Goal: Task Accomplishment & Management: Manage account settings

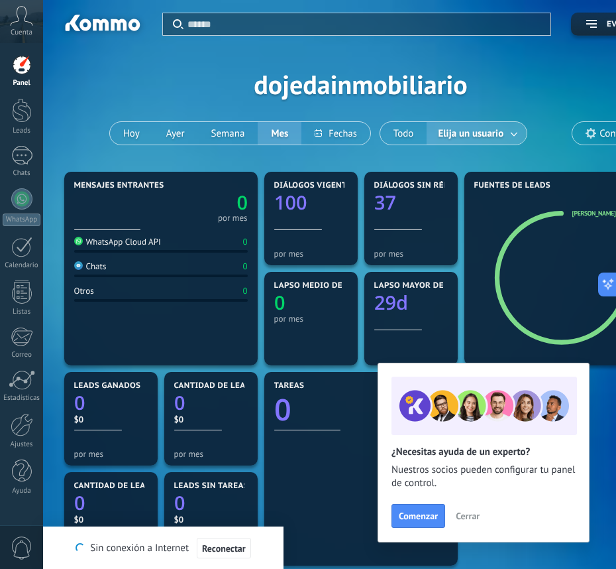
click at [472, 520] on span "Cerrar" at bounding box center [468, 515] width 24 height 9
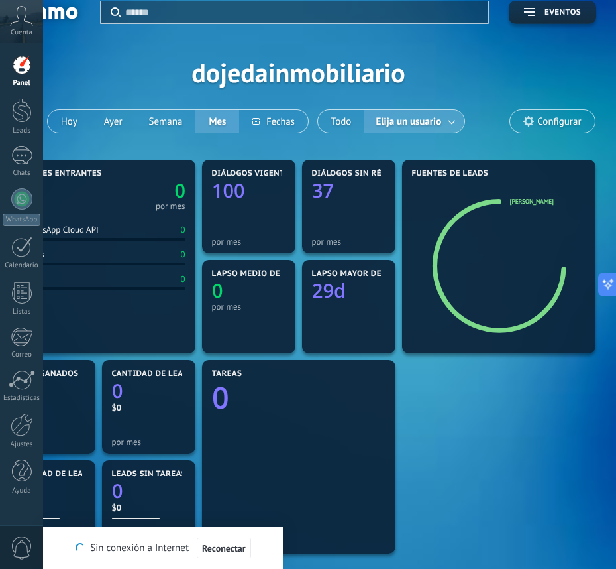
scroll to position [5, 62]
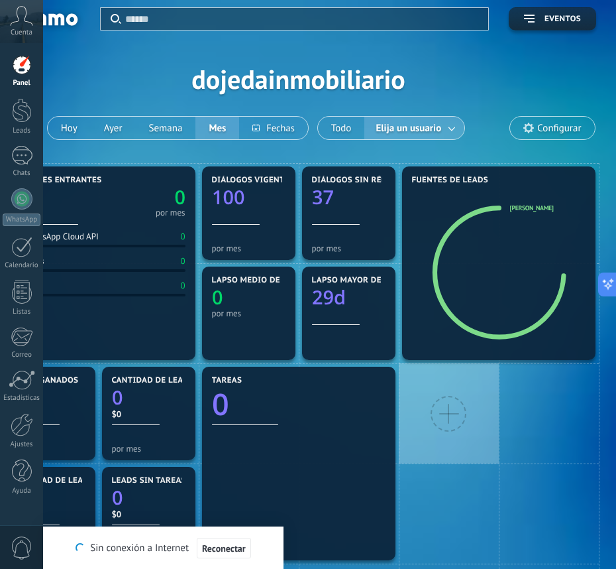
click at [492, 461] on div at bounding box center [449, 413] width 100 height 100
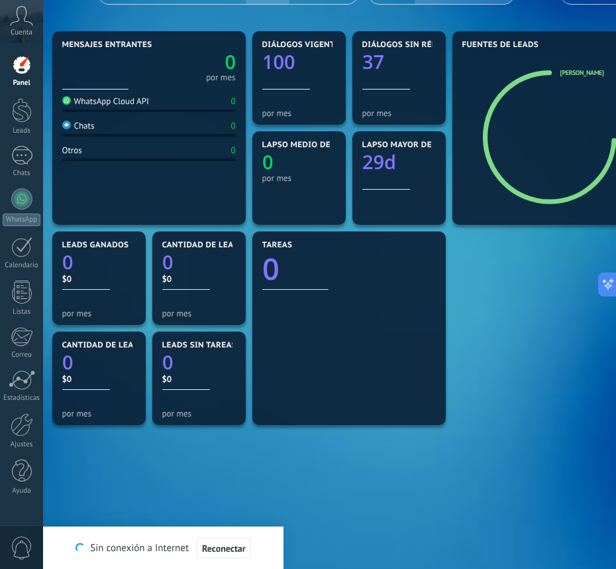
scroll to position [0, 12]
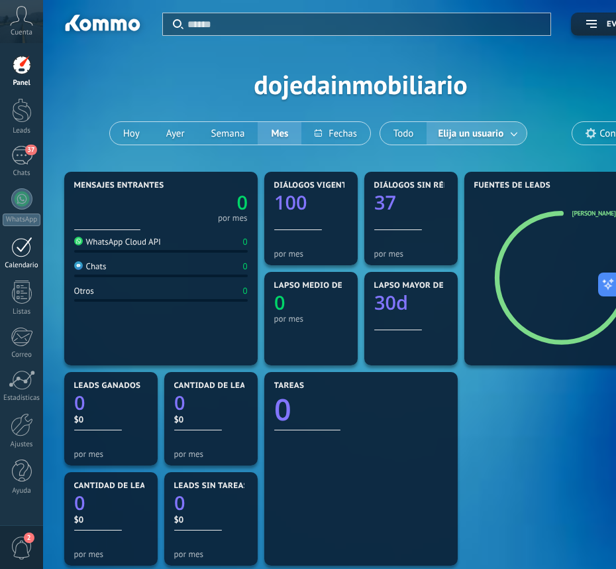
click at [25, 264] on div "Calendario" at bounding box center [22, 265] width 38 height 9
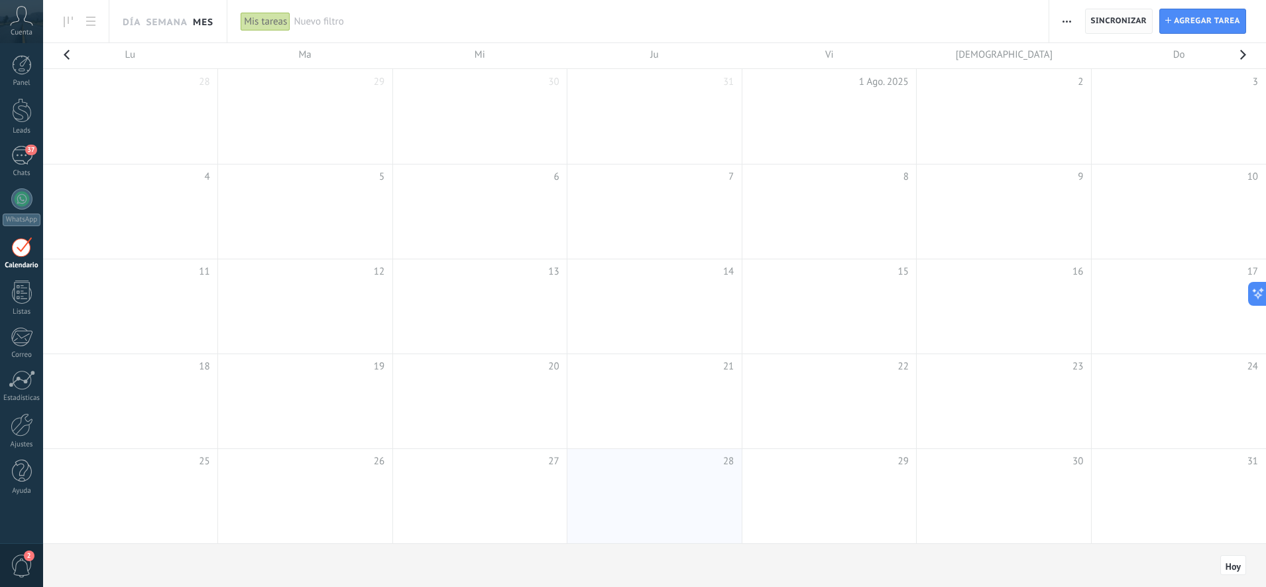
click at [616, 24] on span "Sincronizar" at bounding box center [1119, 21] width 56 height 8
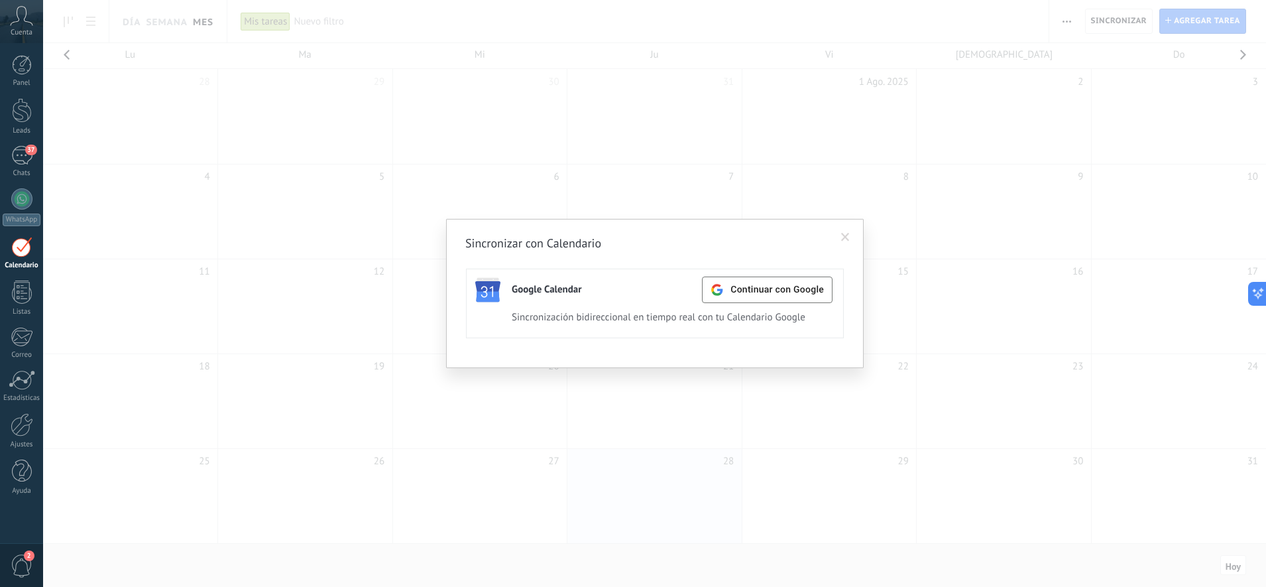
click at [616, 244] on span at bounding box center [845, 237] width 22 height 23
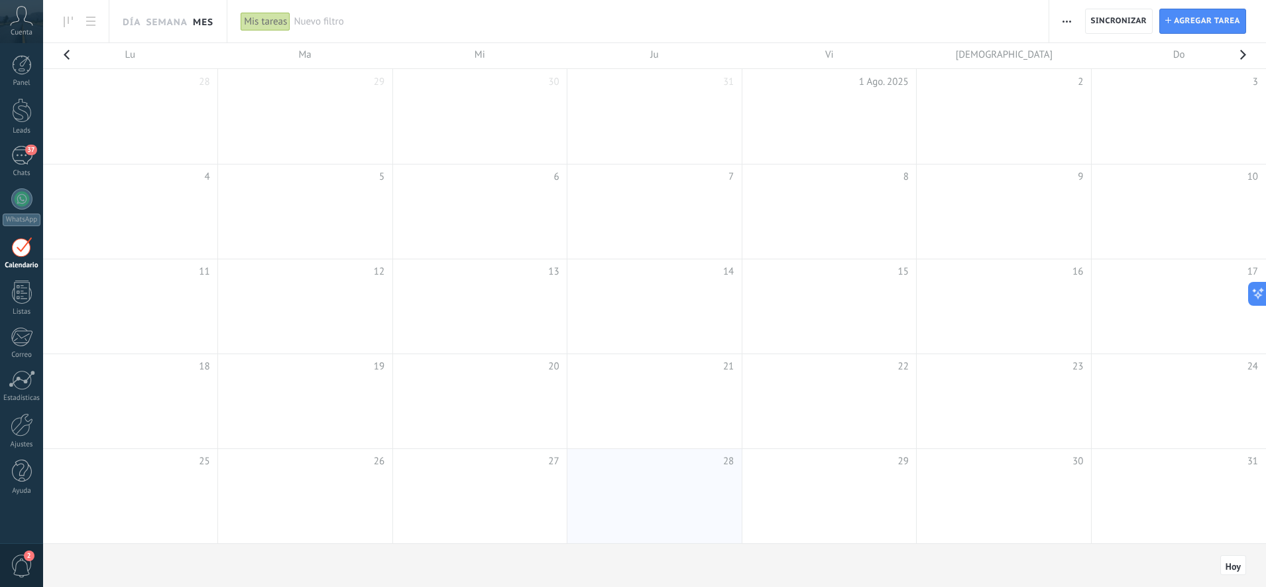
click at [616, 17] on span "button" at bounding box center [1066, 21] width 9 height 25
click at [25, 80] on div "Panel" at bounding box center [22, 83] width 38 height 9
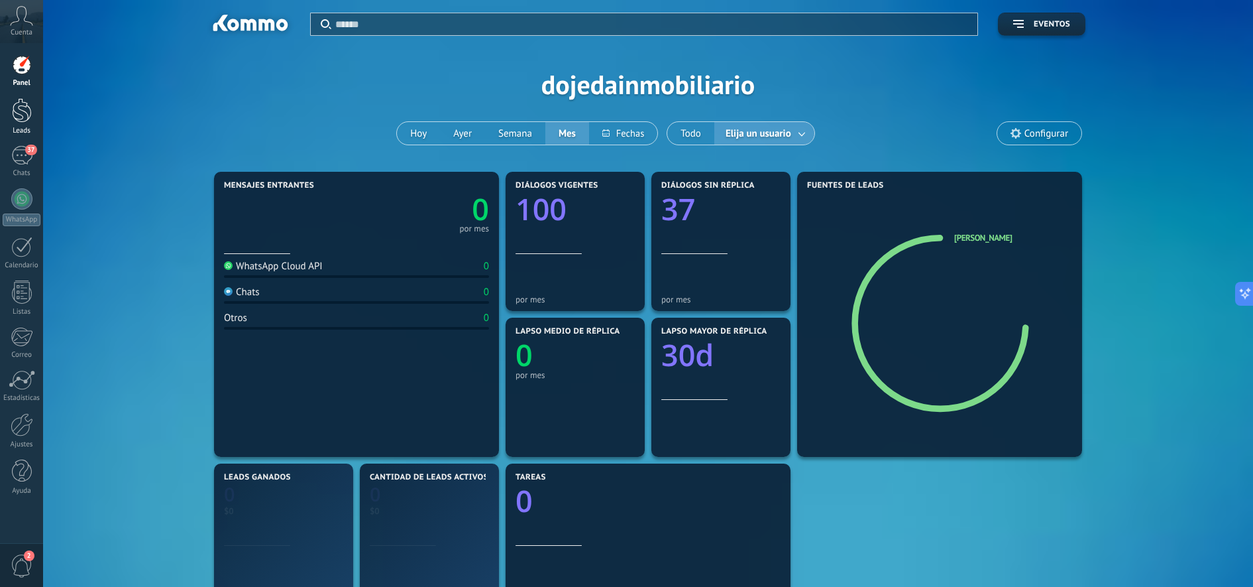
click at [15, 120] on div at bounding box center [22, 110] width 20 height 25
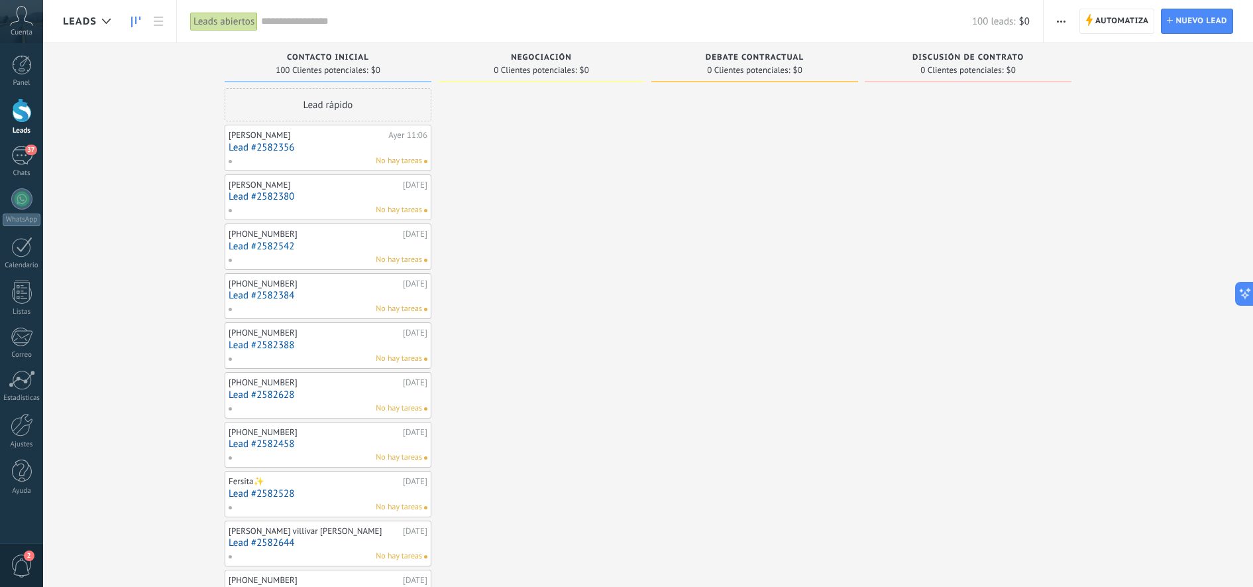
click at [137, 21] on icon at bounding box center [135, 22] width 9 height 11
click at [158, 25] on use at bounding box center [158, 21] width 9 height 9
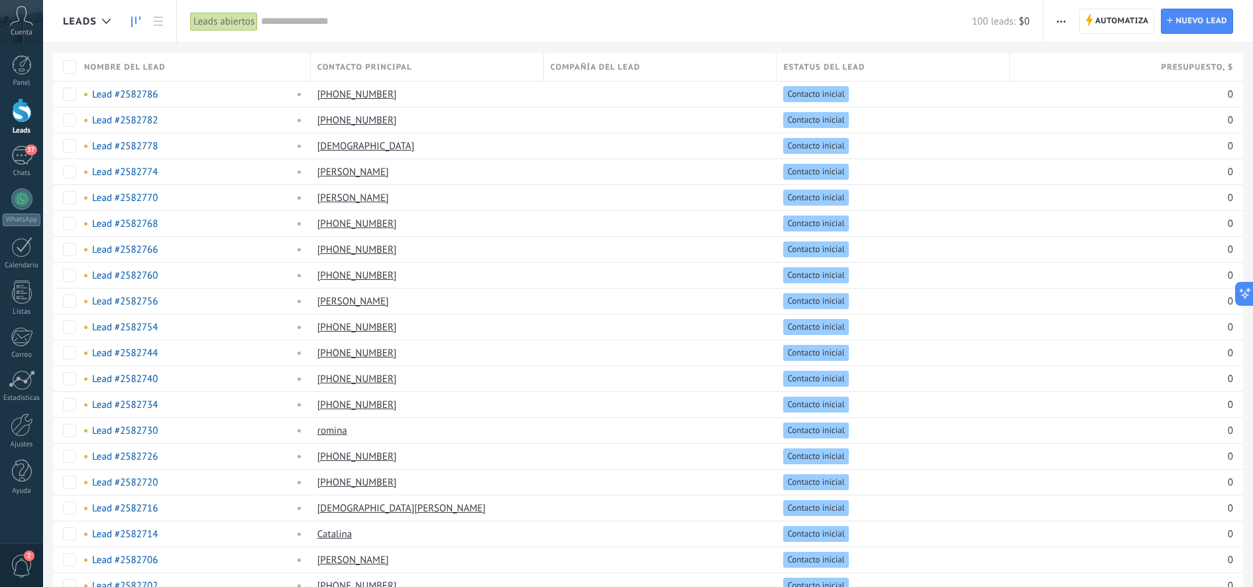
click at [144, 25] on link at bounding box center [136, 22] width 23 height 26
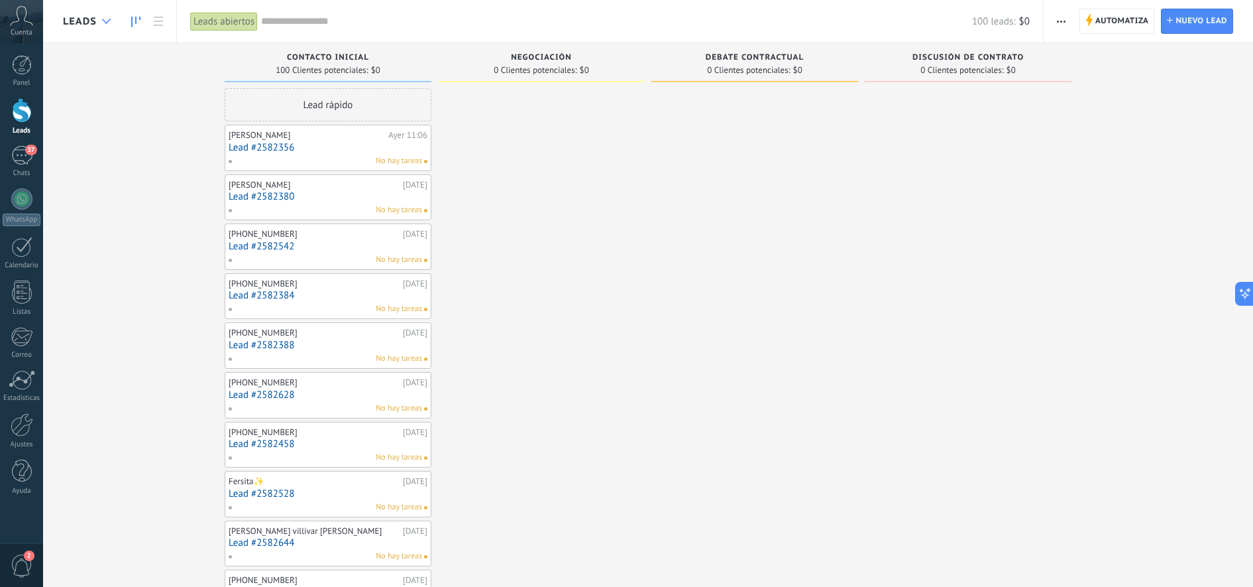
click at [112, 25] on div at bounding box center [106, 22] width 22 height 26
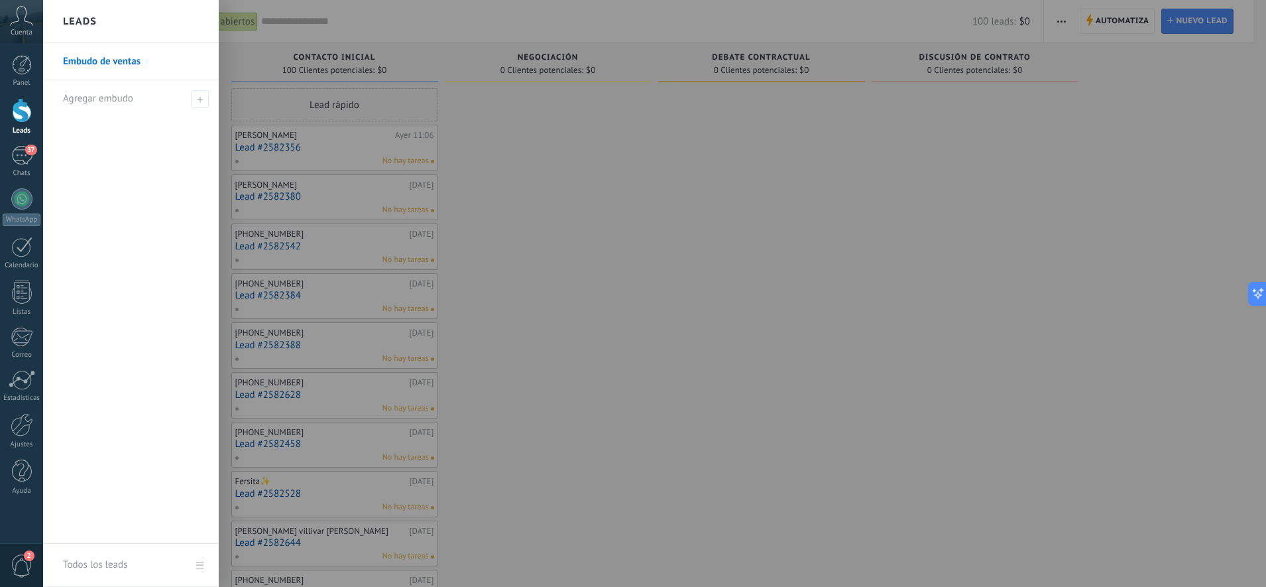
click at [496, 209] on div at bounding box center [676, 293] width 1266 height 587
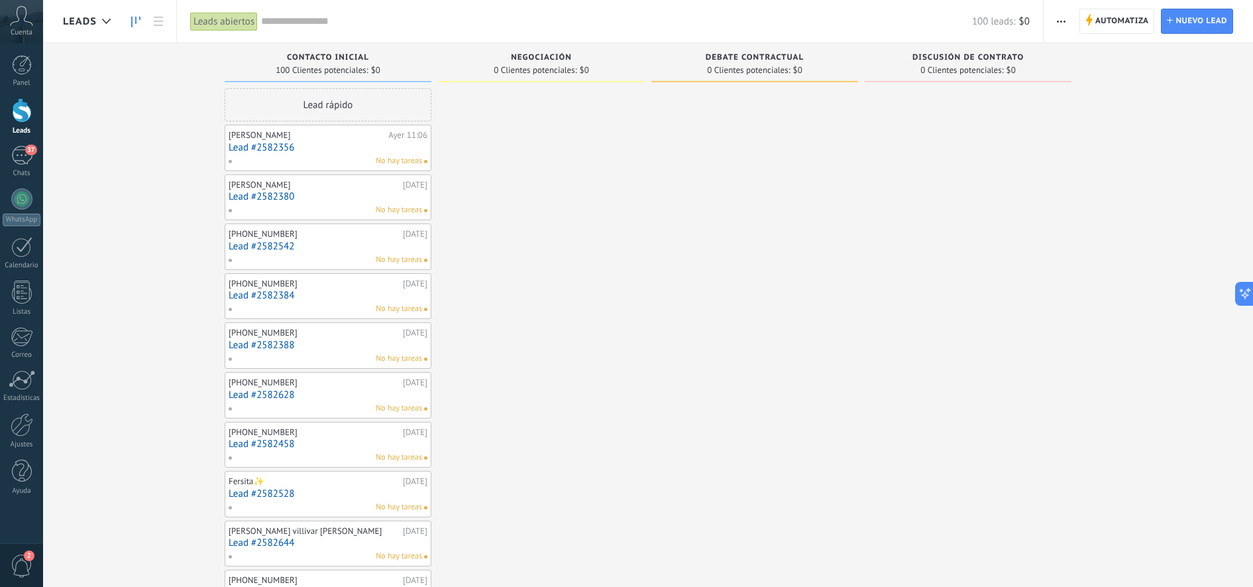
click at [272, 16] on input "text" at bounding box center [616, 22] width 711 height 14
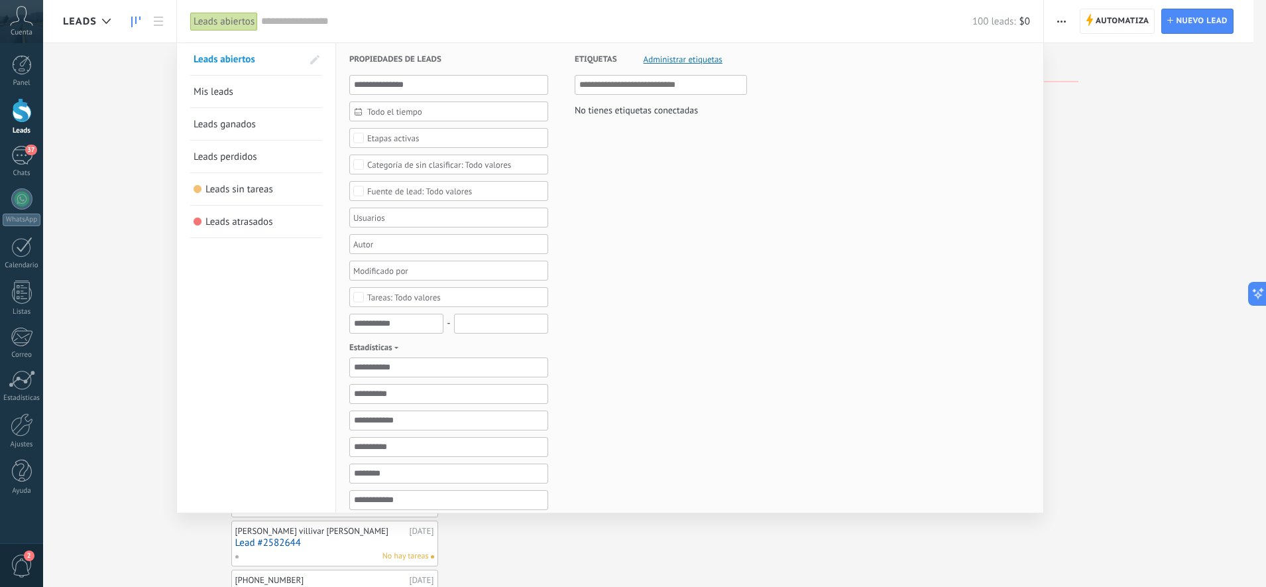
click at [616, 231] on div at bounding box center [633, 293] width 1266 height 587
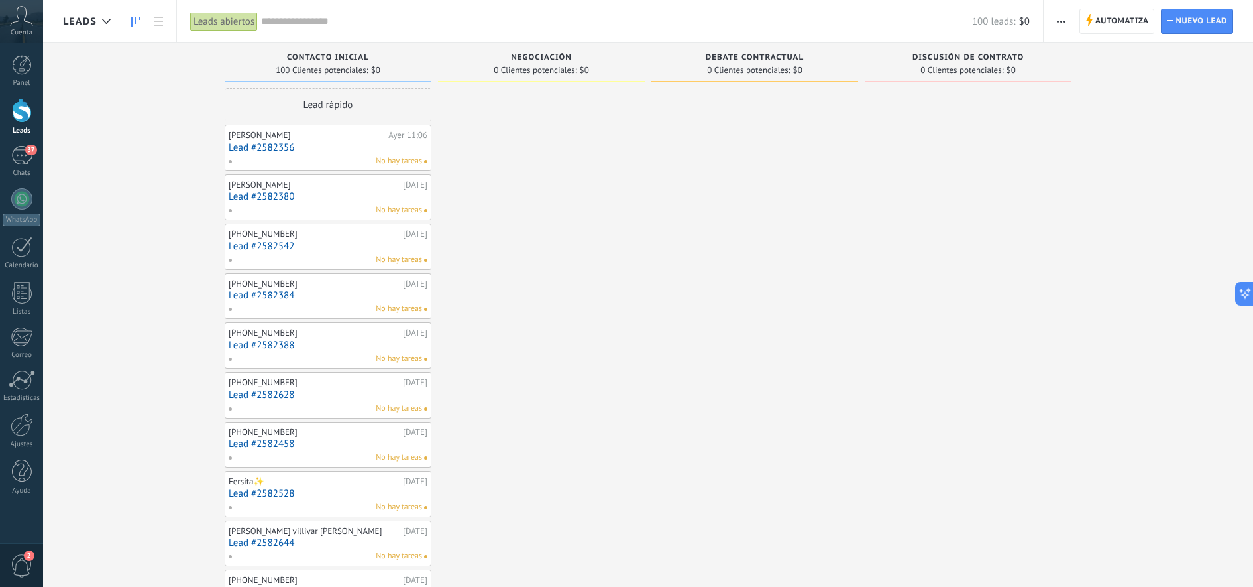
click at [616, 27] on span "button" at bounding box center [1061, 21] width 9 height 25
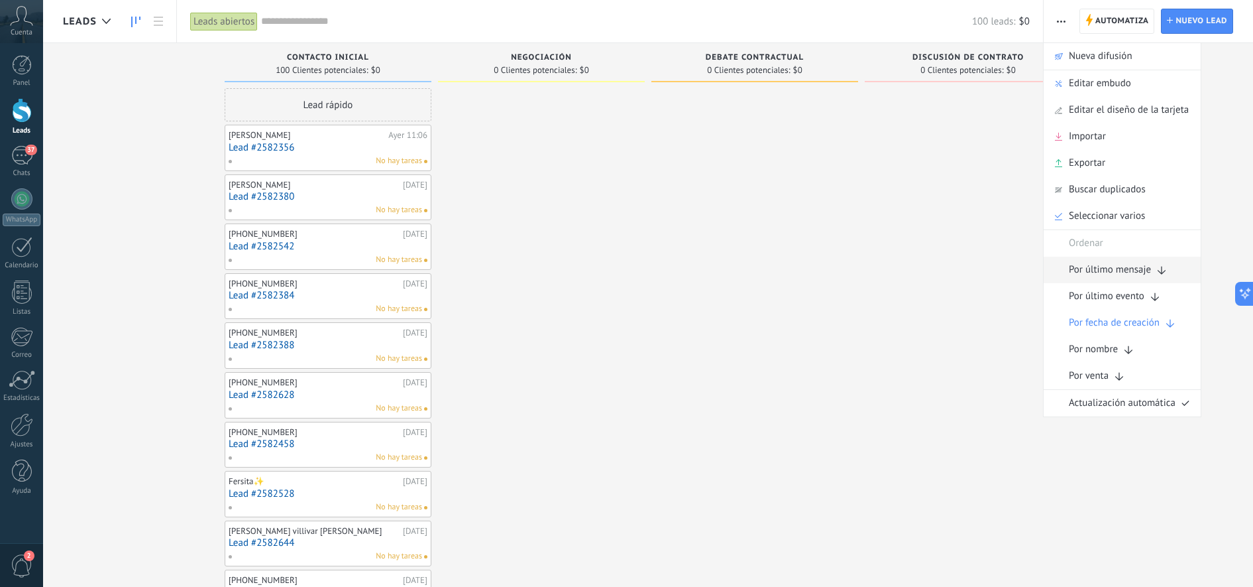
click at [616, 275] on span "Por último mensaje" at bounding box center [1110, 269] width 82 height 27
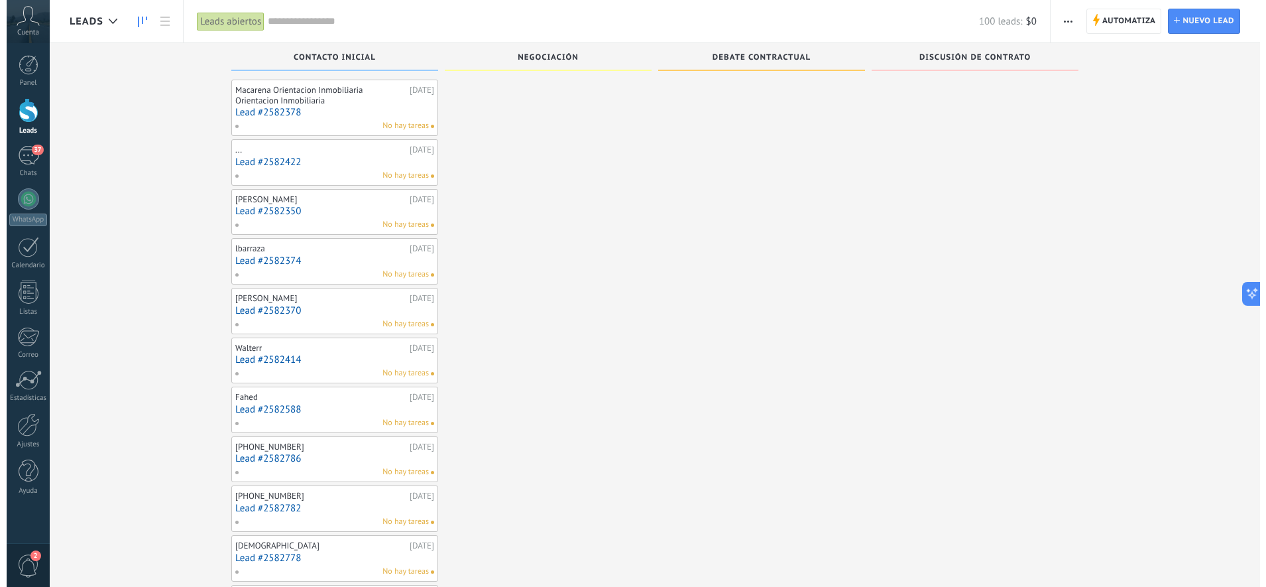
scroll to position [69, 0]
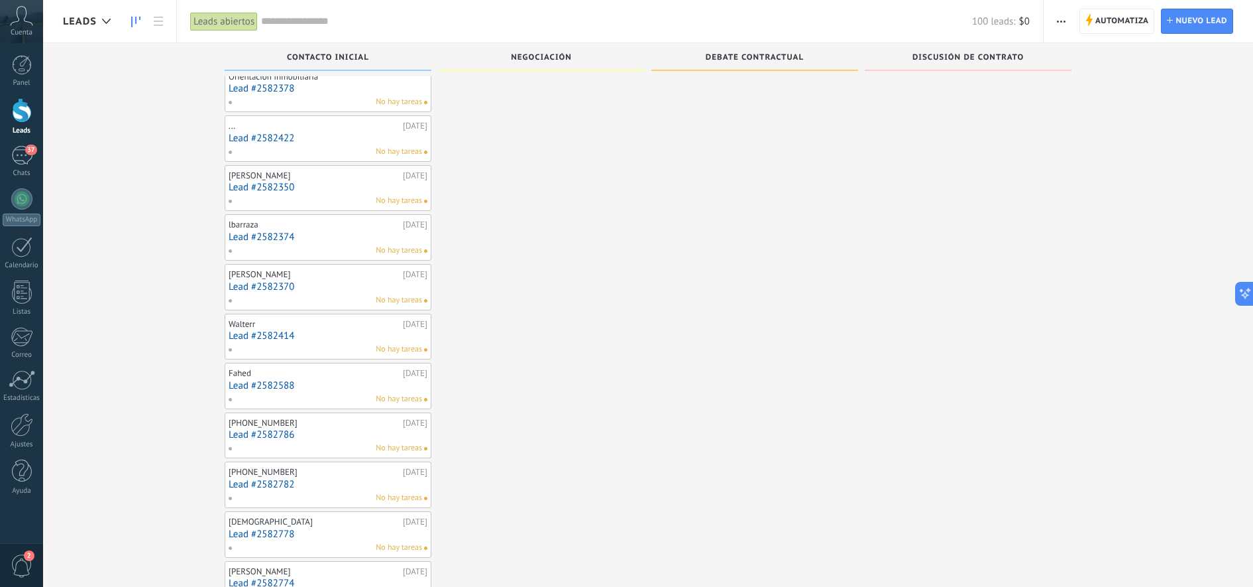
click at [290, 331] on link "Lead #2582414" at bounding box center [328, 335] width 199 height 11
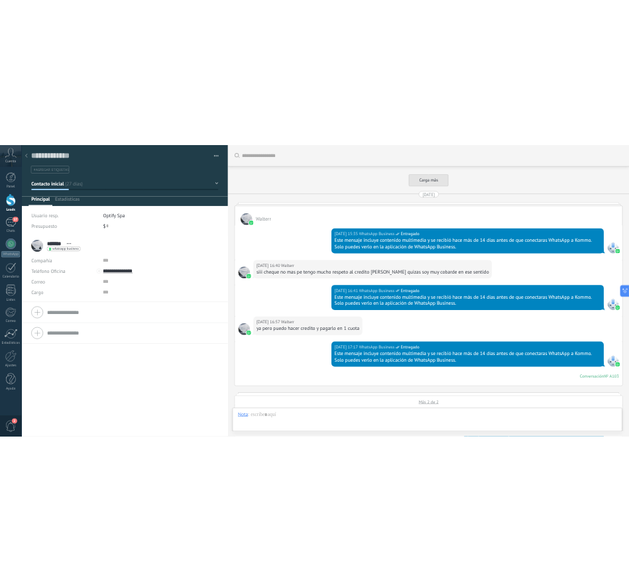
scroll to position [4668, 0]
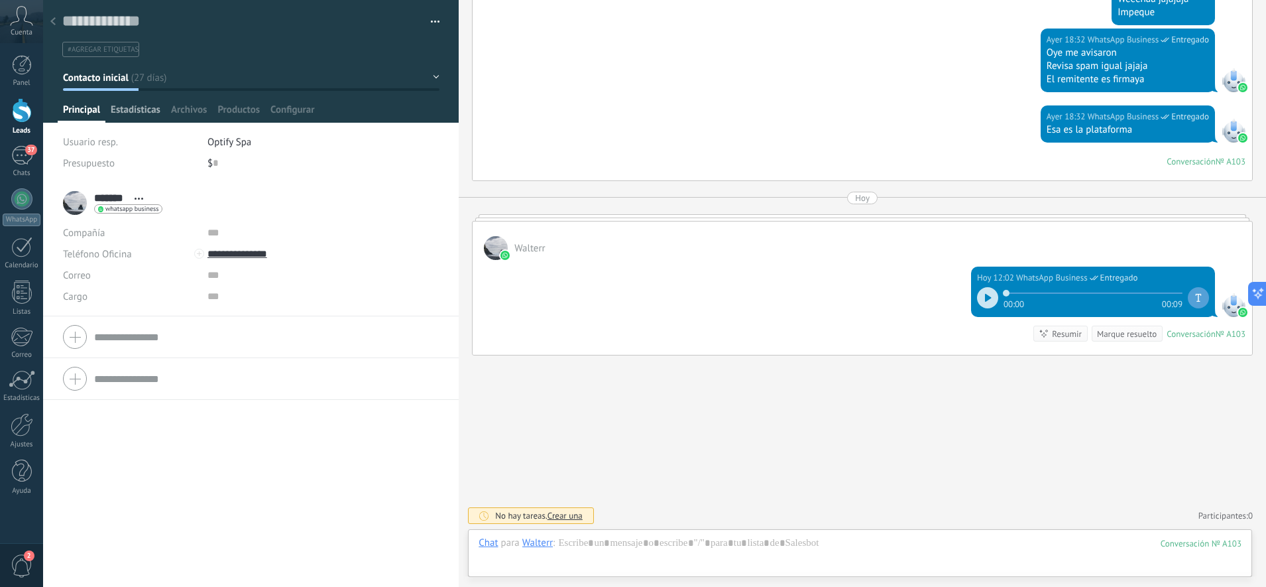
click at [123, 110] on span "Estadísticas" at bounding box center [136, 112] width 50 height 19
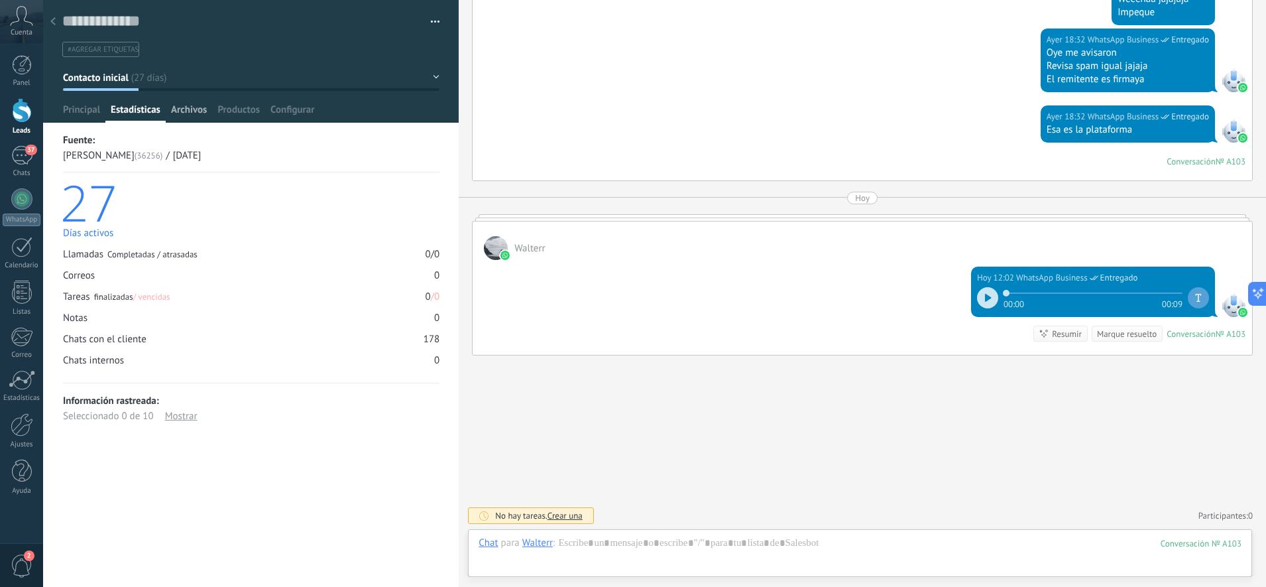
click at [185, 107] on span "Archivos" at bounding box center [189, 112] width 36 height 19
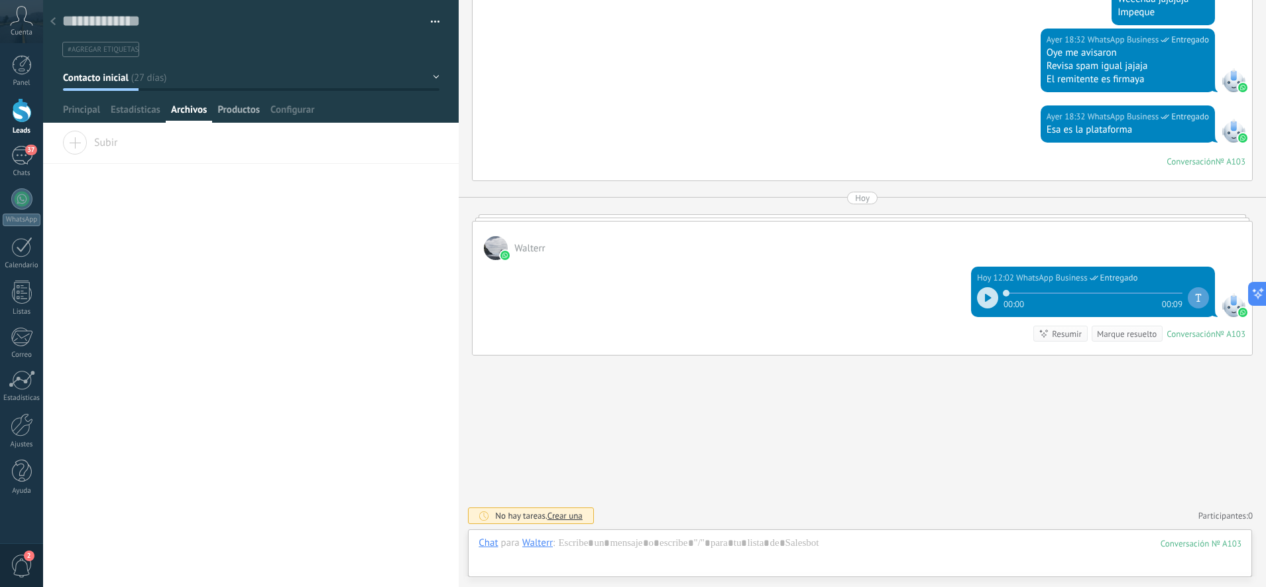
click at [235, 114] on span "Productos" at bounding box center [238, 112] width 42 height 19
click at [271, 112] on span "Configurar" at bounding box center [292, 112] width 44 height 19
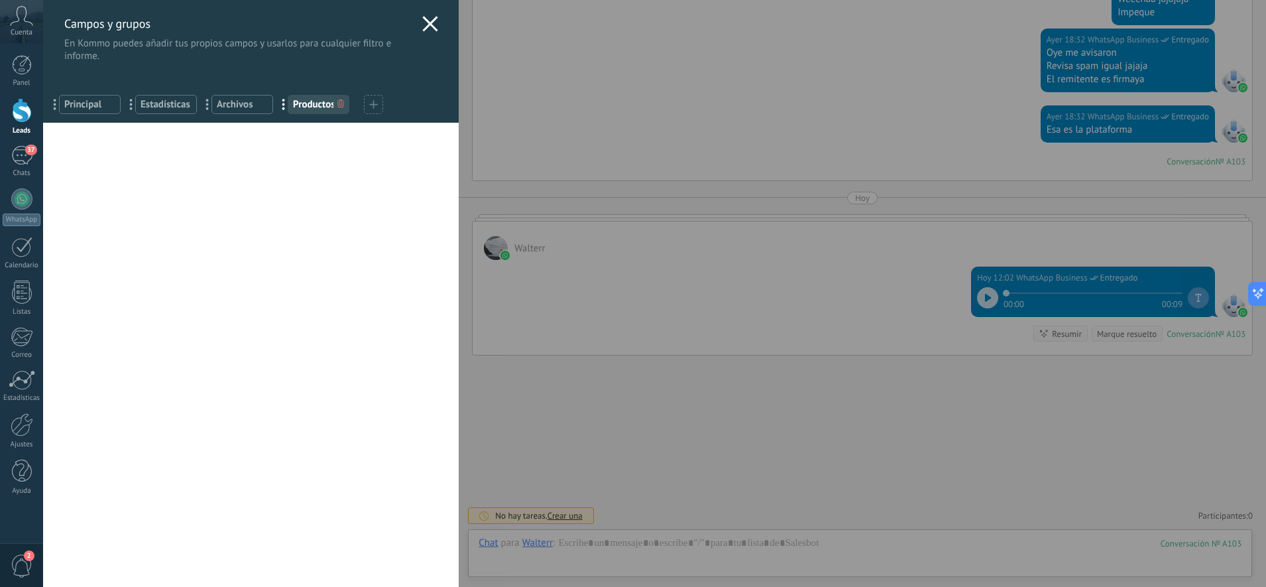
click at [414, 28] on div "Campos y grupos En Kommo puedes añadir tus propios campos y usarlos para cualqu…" at bounding box center [251, 31] width 416 height 62
click at [425, 30] on icon at bounding box center [430, 24] width 16 height 16
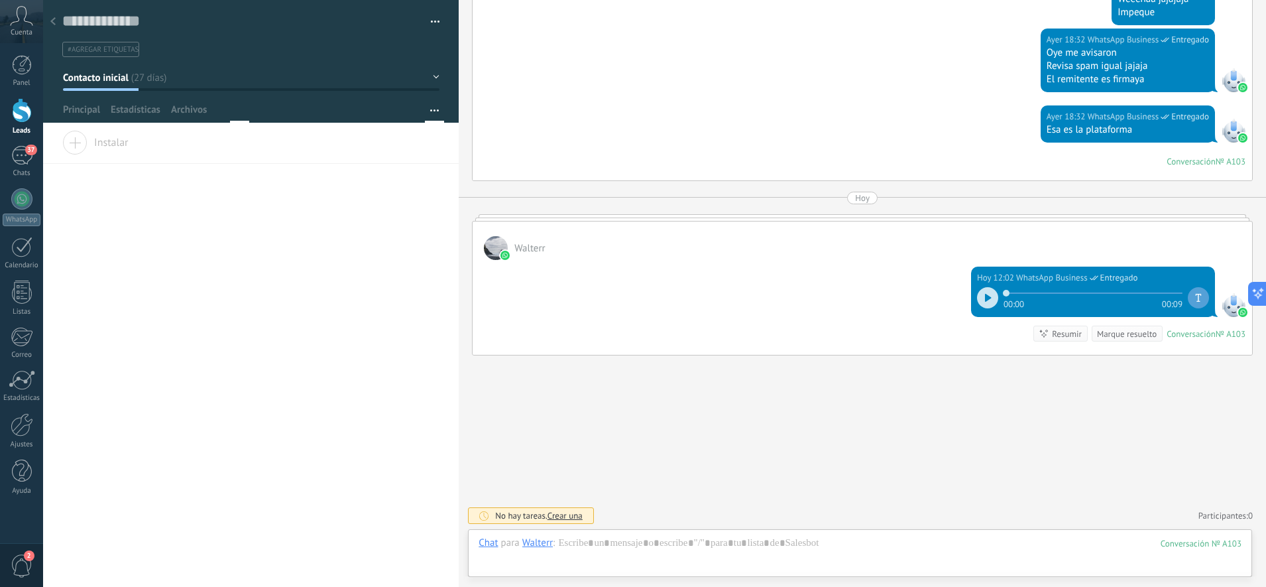
type textarea "**********"
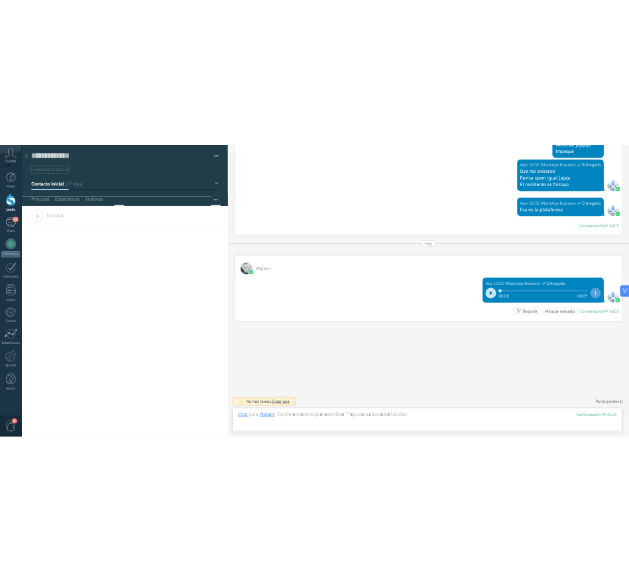
scroll to position [20, 0]
